Goal: Subscribe to service/newsletter

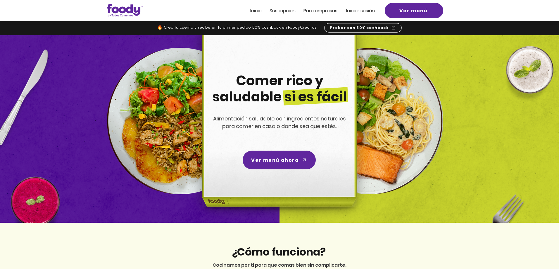
click at [291, 9] on span "Suscripción" at bounding box center [283, 10] width 26 height 7
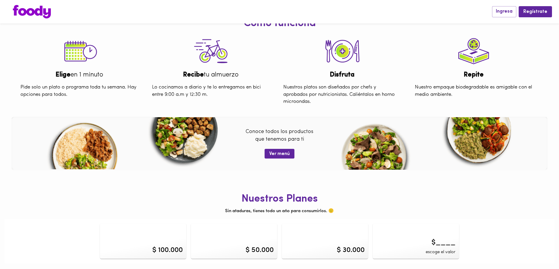
scroll to position [231, 0]
click at [244, 242] on div "$ 50.000" at bounding box center [234, 240] width 86 height 35
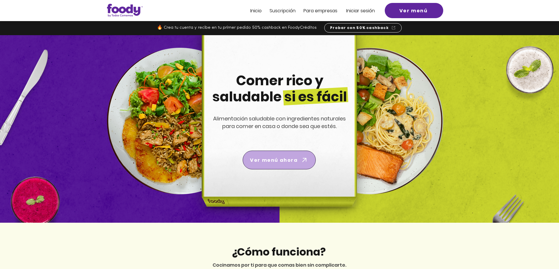
click at [295, 164] on span "Ver menú ahora" at bounding box center [279, 160] width 71 height 16
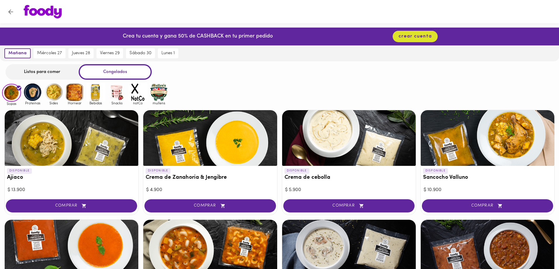
click at [48, 71] on div "Listos para comer" at bounding box center [42, 72] width 73 height 16
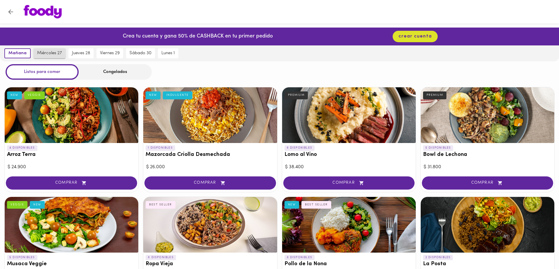
click at [55, 51] on span "miércoles 27" at bounding box center [49, 53] width 25 height 5
